Goal: Task Accomplishment & Management: Manage account settings

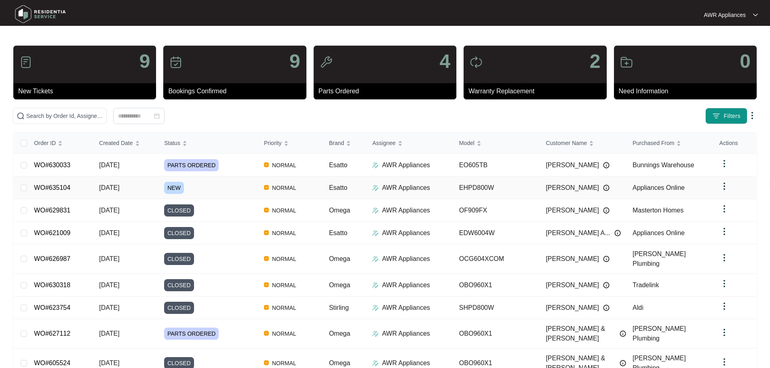
click at [113, 186] on span "[DATE]" at bounding box center [109, 187] width 20 height 7
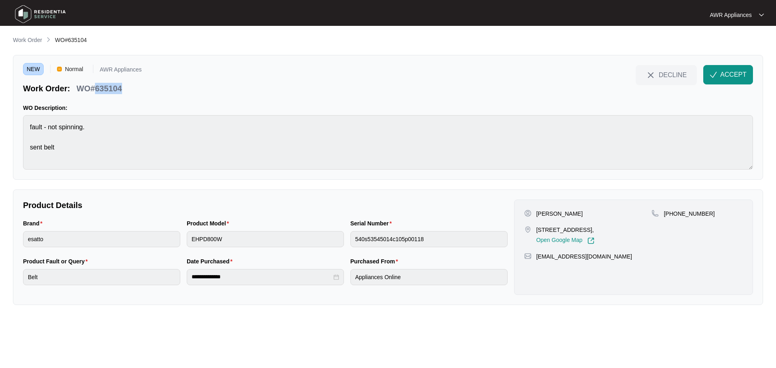
drag, startPoint x: 93, startPoint y: 88, endPoint x: 122, endPoint y: 88, distance: 28.3
click at [122, 88] on p "WO#635104" at bounding box center [98, 88] width 45 height 11
copy p "635104"
drag, startPoint x: 535, startPoint y: 259, endPoint x: 603, endPoint y: 258, distance: 67.9
click at [603, 258] on div "[EMAIL_ADDRESS][DOMAIN_NAME]" at bounding box center [633, 257] width 219 height 8
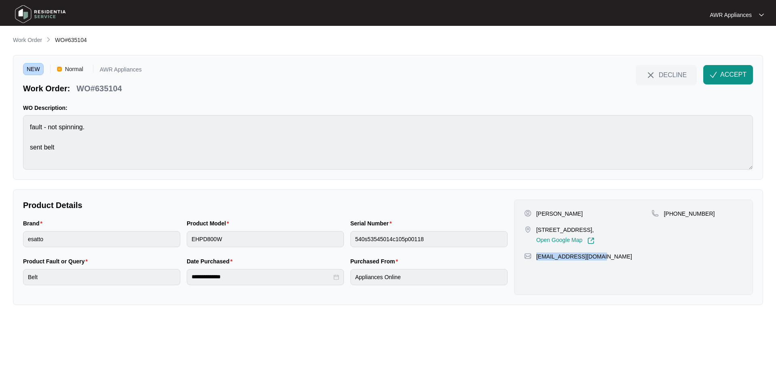
copy p "[EMAIL_ADDRESS][DOMAIN_NAME]"
drag, startPoint x: 673, startPoint y: 213, endPoint x: 709, endPoint y: 211, distance: 36.0
click at [709, 211] on div "[PHONE_NUMBER]" at bounding box center [697, 214] width 91 height 8
copy p "415601665"
click at [729, 75] on span "ACCEPT" at bounding box center [733, 75] width 26 height 10
